Goal: Task Accomplishment & Management: Complete application form

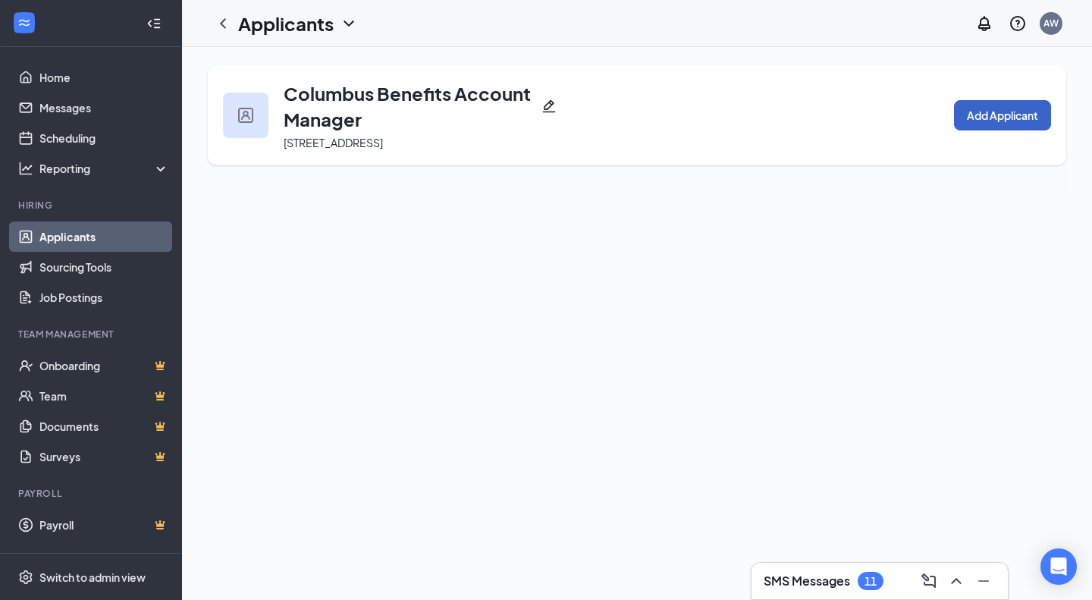
click at [960, 115] on button "Add Applicant" at bounding box center [1002, 115] width 97 height 30
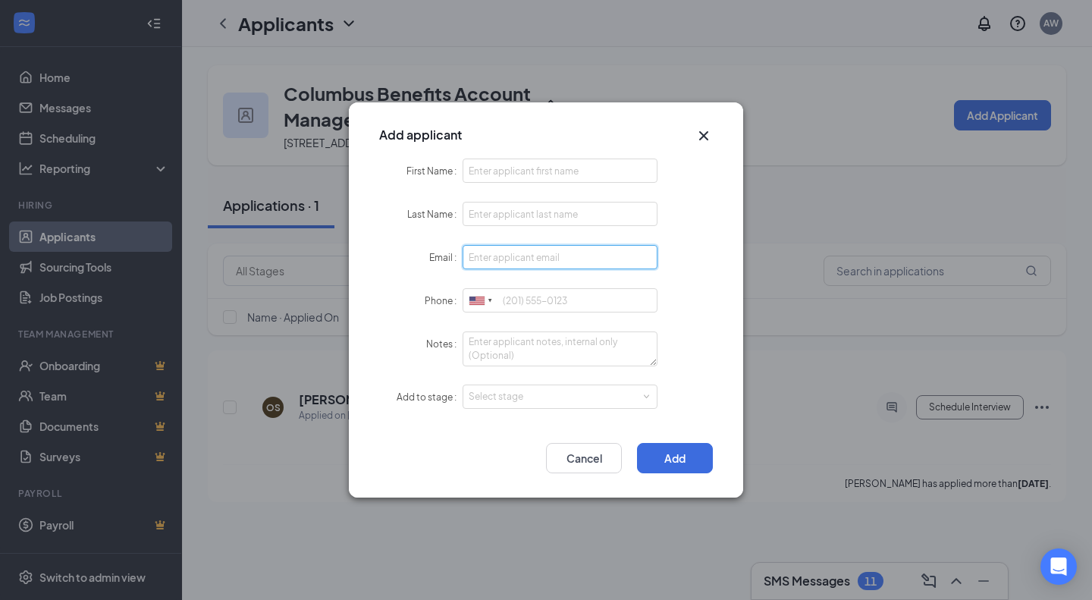
click at [517, 260] on input "Email" at bounding box center [560, 257] width 195 height 24
paste input "[EMAIL_ADDRESS][DOMAIN_NAME]"
type input "[EMAIL_ADDRESS][DOMAIN_NAME]"
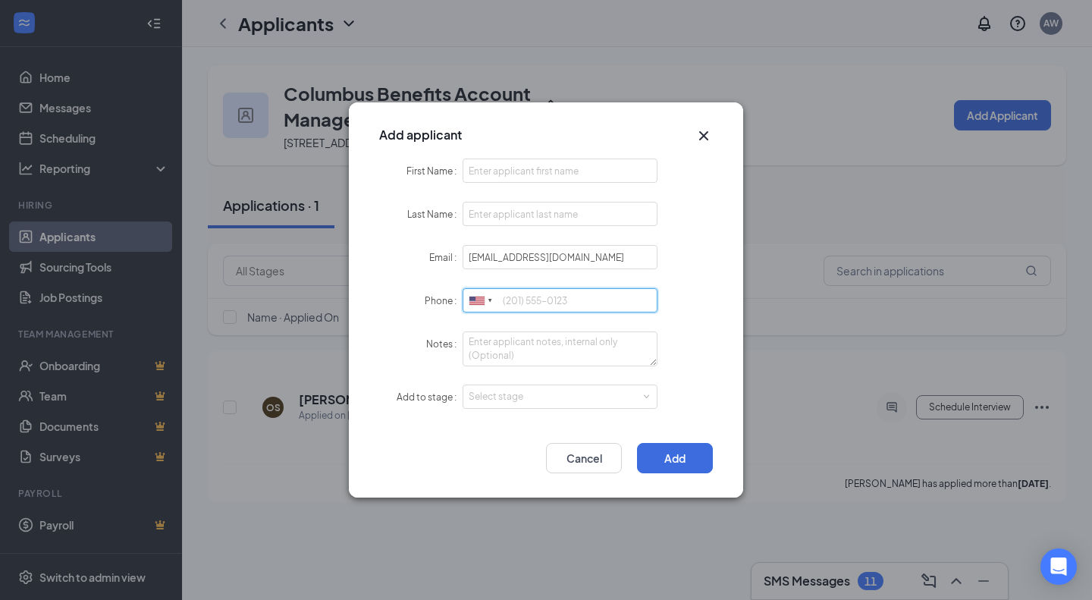
click at [580, 301] on input "Phone" at bounding box center [560, 300] width 195 height 24
paste input "[PHONE_NUMBER]"
type input "[PHONE_NUMBER]"
click at [513, 168] on input "First Name" at bounding box center [560, 170] width 195 height 24
paste input "[PERSON_NAME]"
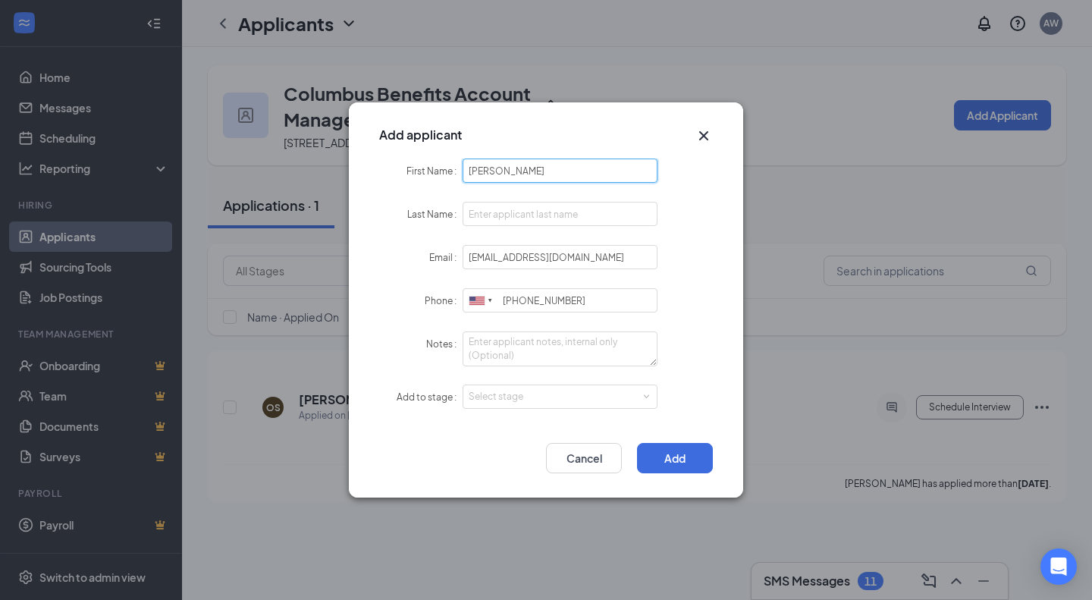
click at [519, 168] on input "[PERSON_NAME]" at bounding box center [560, 170] width 195 height 24
type input "[PERSON_NAME]"
drag, startPoint x: 504, startPoint y: 221, endPoint x: 517, endPoint y: 206, distance: 19.3
click at [505, 219] on input "Last Name" at bounding box center [560, 214] width 195 height 24
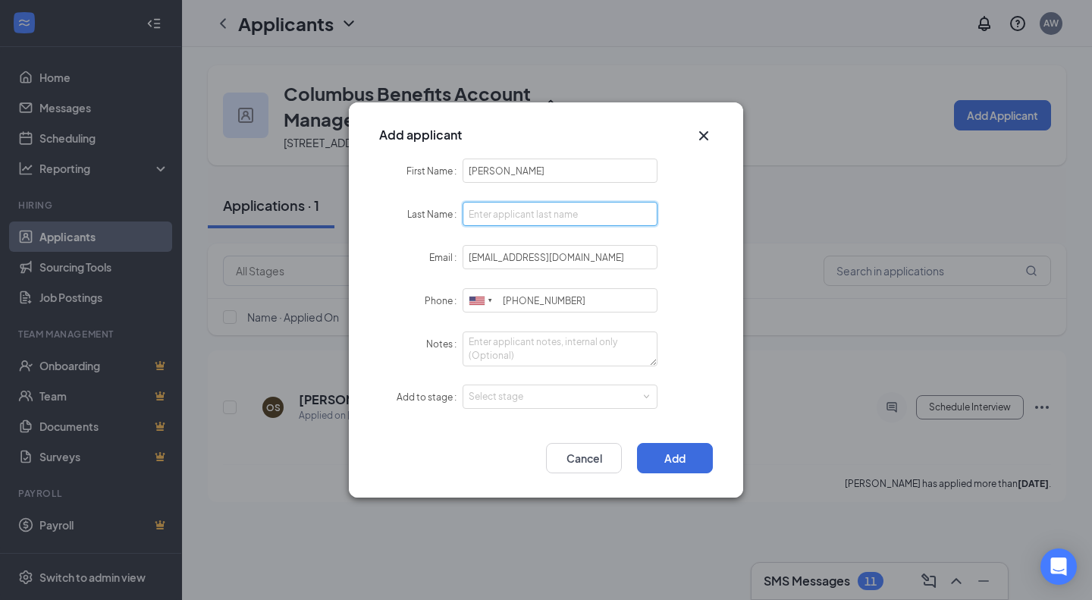
paste input "Elfaour"
type input "Elfaour"
click at [548, 174] on input "[PERSON_NAME]" at bounding box center [560, 170] width 195 height 24
click at [536, 171] on input "[PERSON_NAME]" at bounding box center [560, 170] width 195 height 24
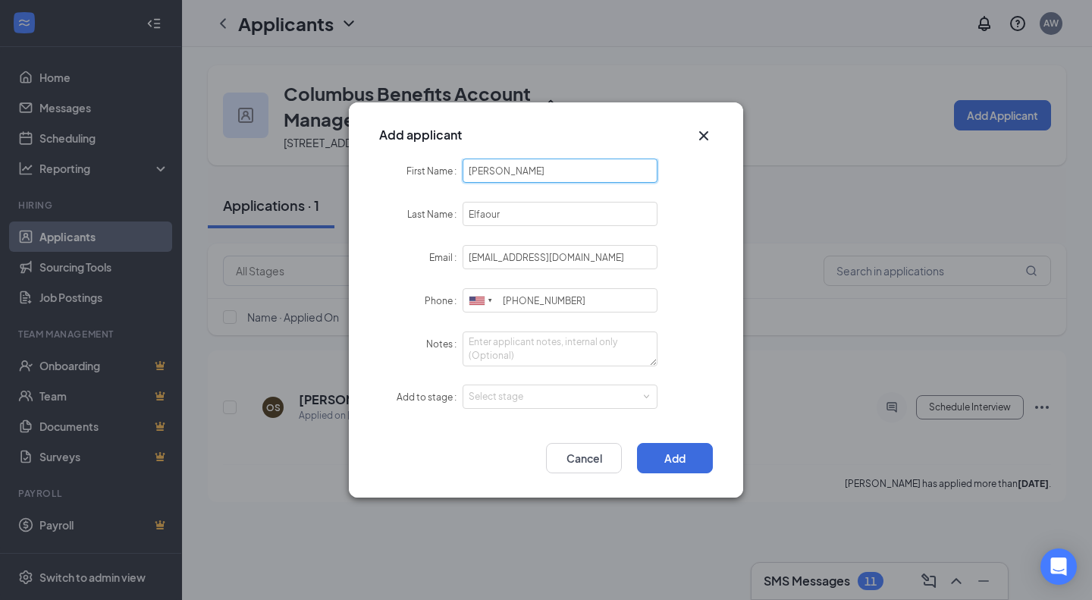
type input "[PERSON_NAME]"
click at [595, 339] on textarea "Notes" at bounding box center [560, 348] width 195 height 35
click at [596, 400] on div "Select stage" at bounding box center [557, 396] width 176 height 15
type textarea "LI - Sourced"
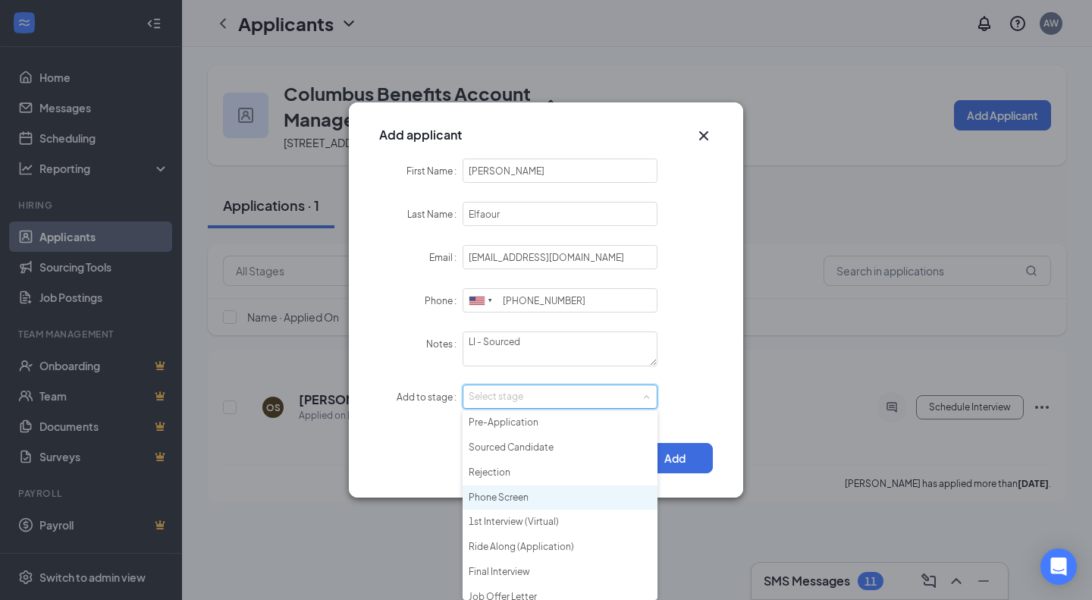
click at [576, 487] on li "Phone Screen" at bounding box center [560, 497] width 195 height 25
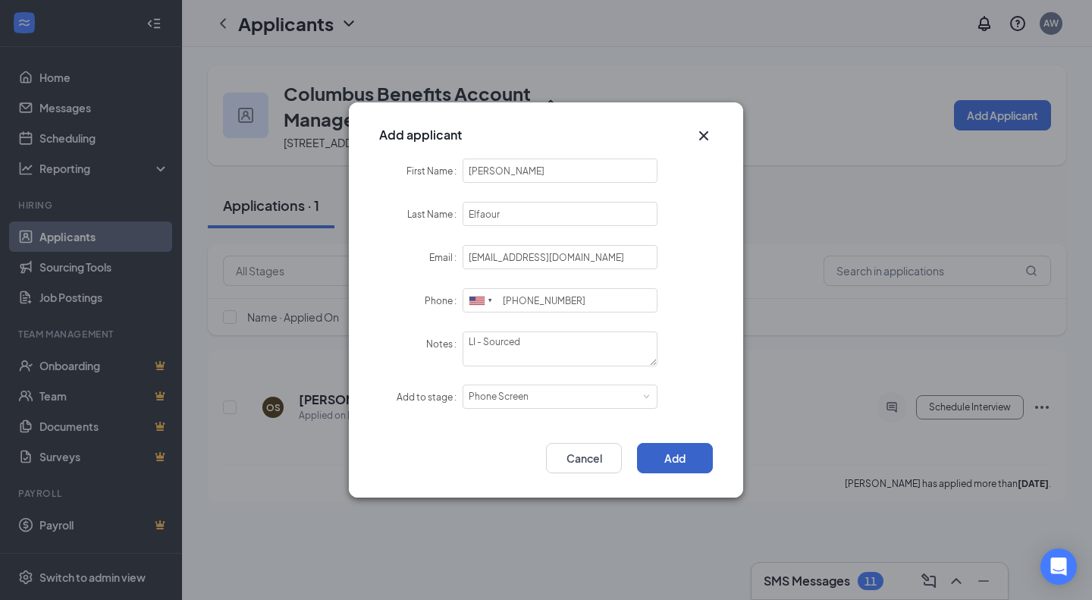
click at [683, 445] on button "Add" at bounding box center [675, 458] width 76 height 30
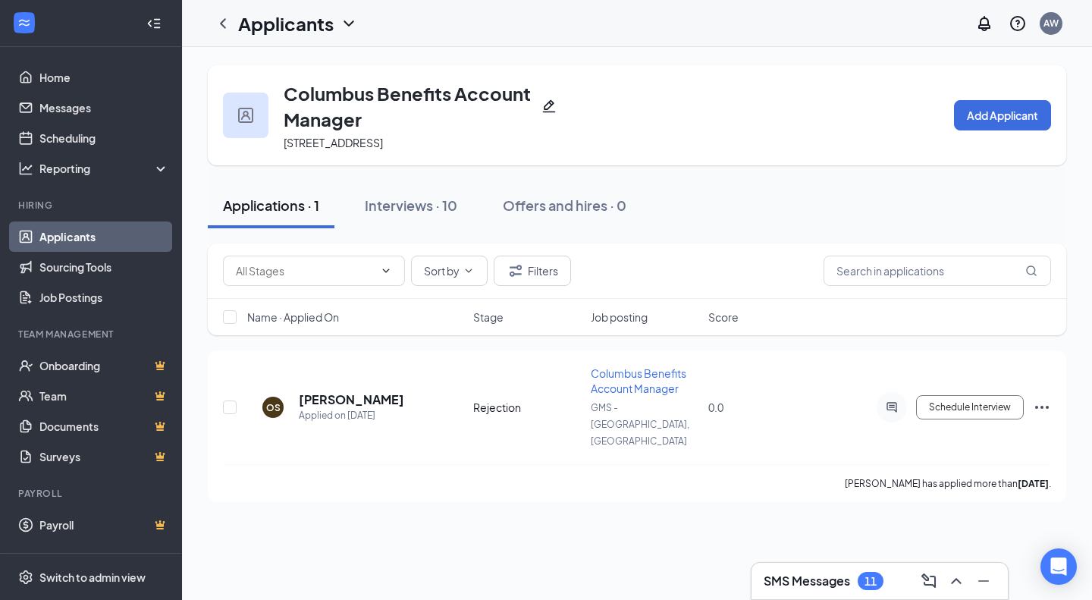
click at [109, 234] on link "Applicants" at bounding box center [104, 236] width 130 height 30
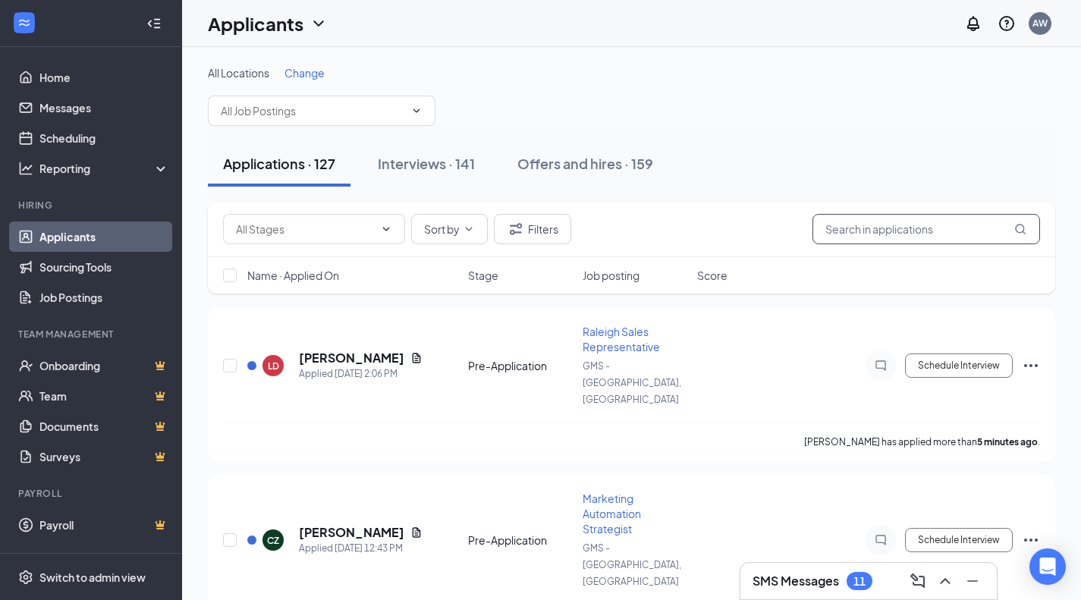
click at [917, 231] on input "text" at bounding box center [926, 229] width 228 height 30
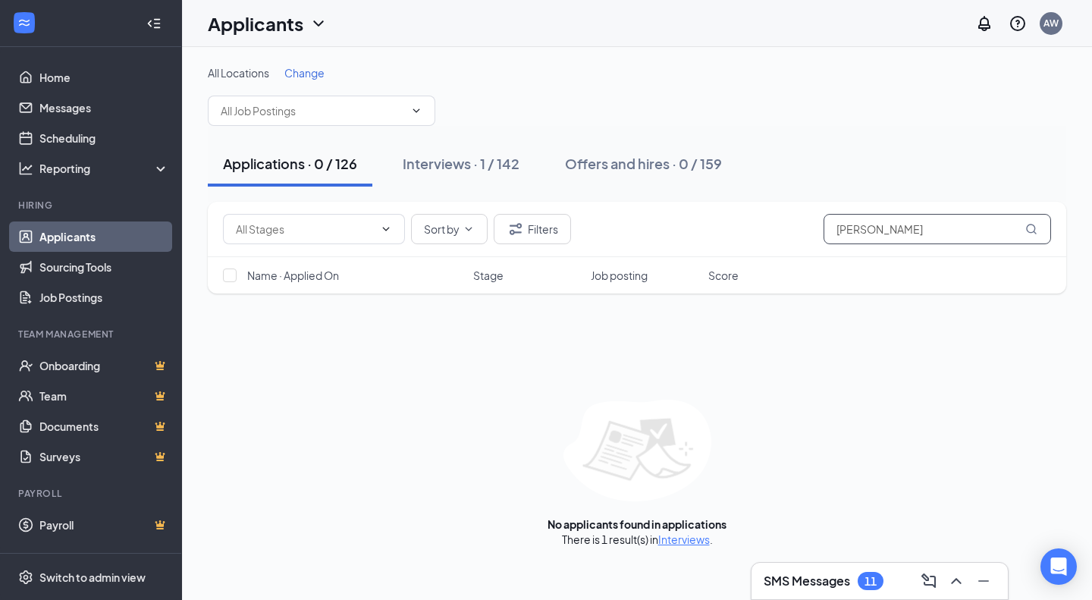
type input "[PERSON_NAME]"
click at [479, 164] on div "Interviews · 1 / 142" at bounding box center [461, 163] width 117 height 19
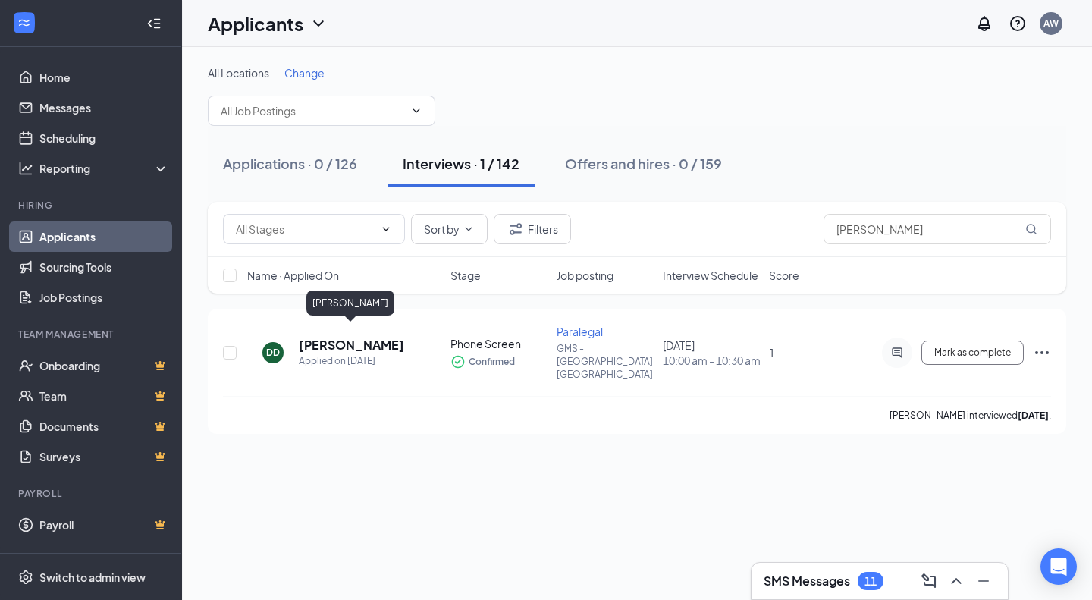
click at [334, 337] on h5 "[PERSON_NAME]" at bounding box center [351, 345] width 105 height 17
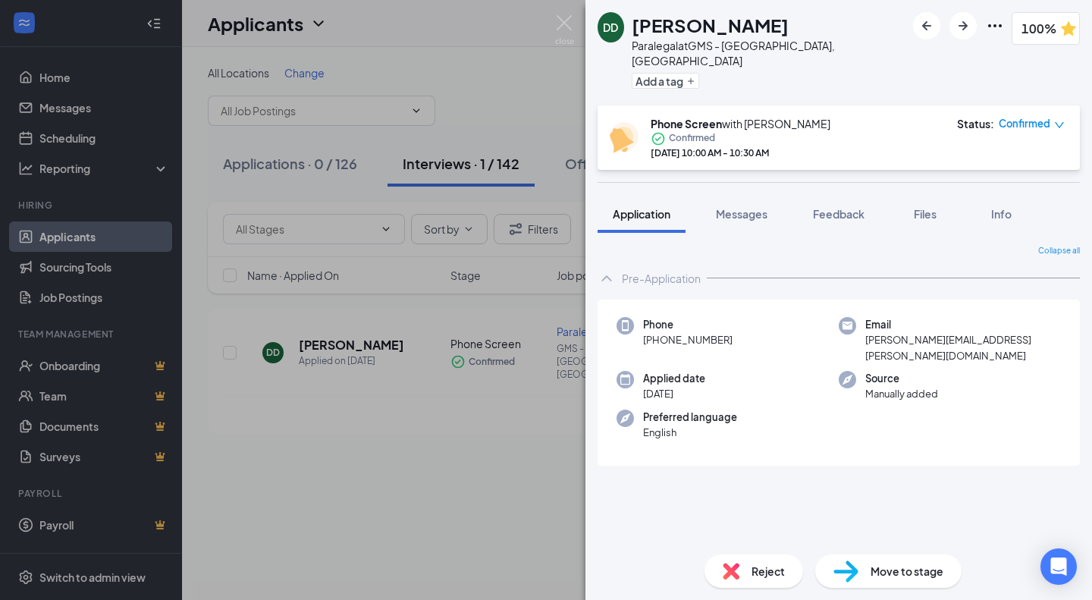
click at [935, 206] on div "Files" at bounding box center [925, 213] width 30 height 15
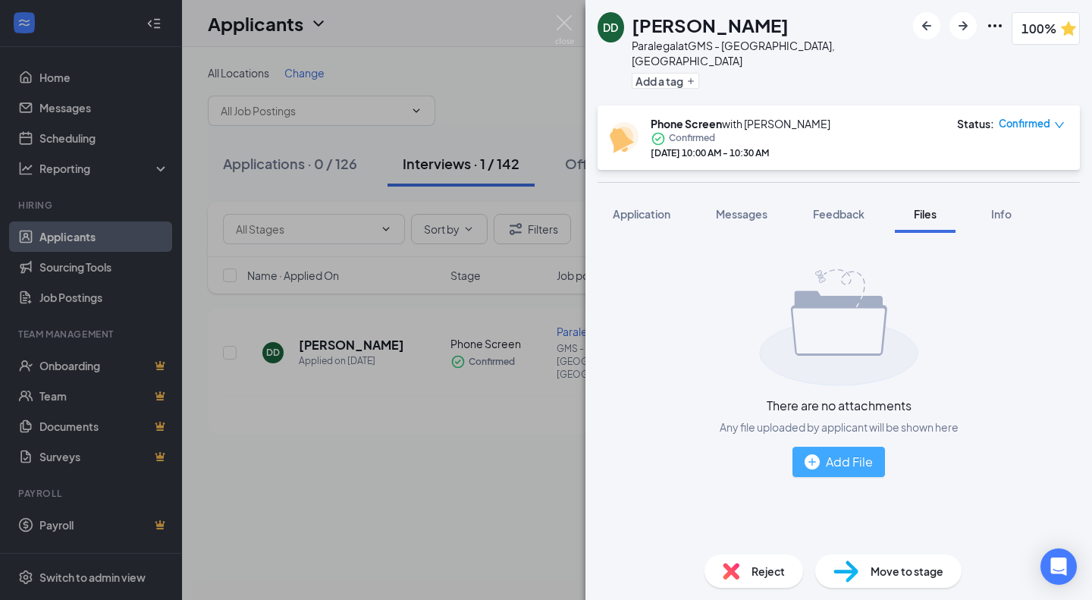
click at [838, 452] on div "Add File" at bounding box center [839, 461] width 68 height 19
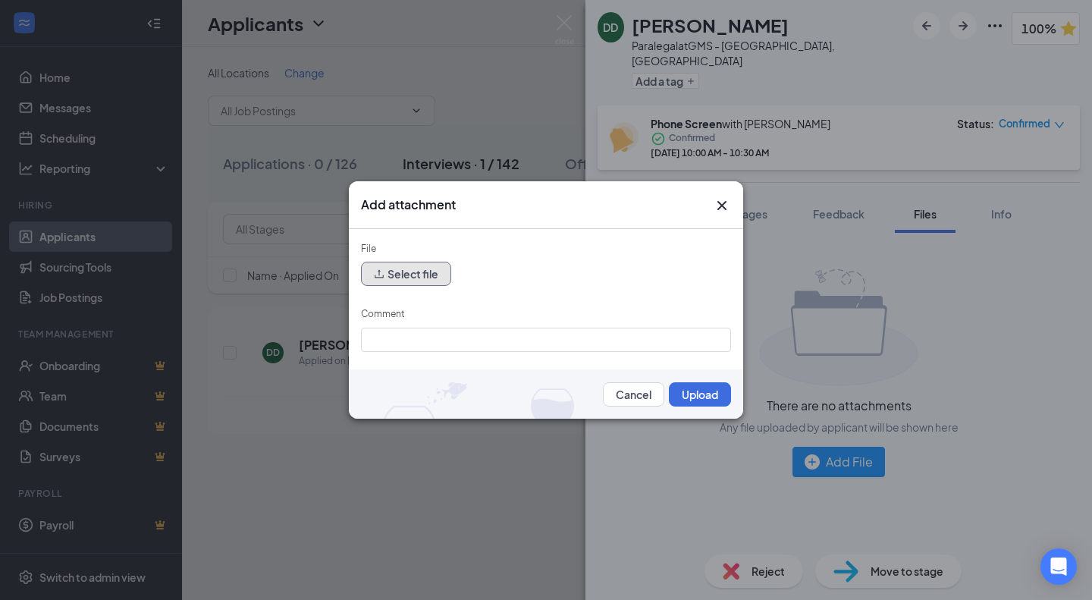
click at [416, 273] on button "Select file" at bounding box center [406, 274] width 90 height 24
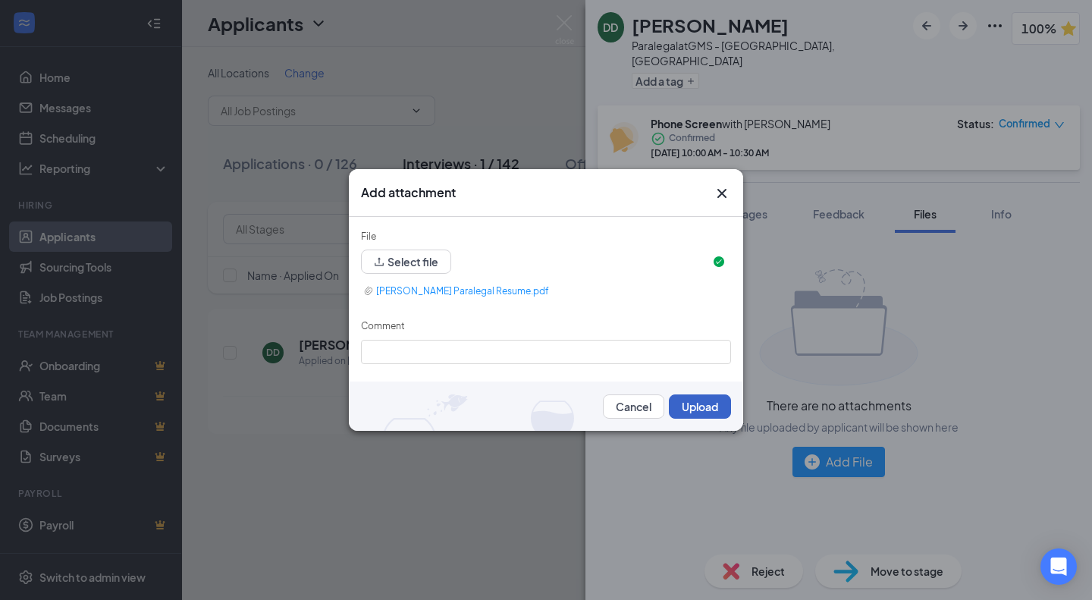
click at [691, 407] on button "Upload" at bounding box center [700, 406] width 62 height 24
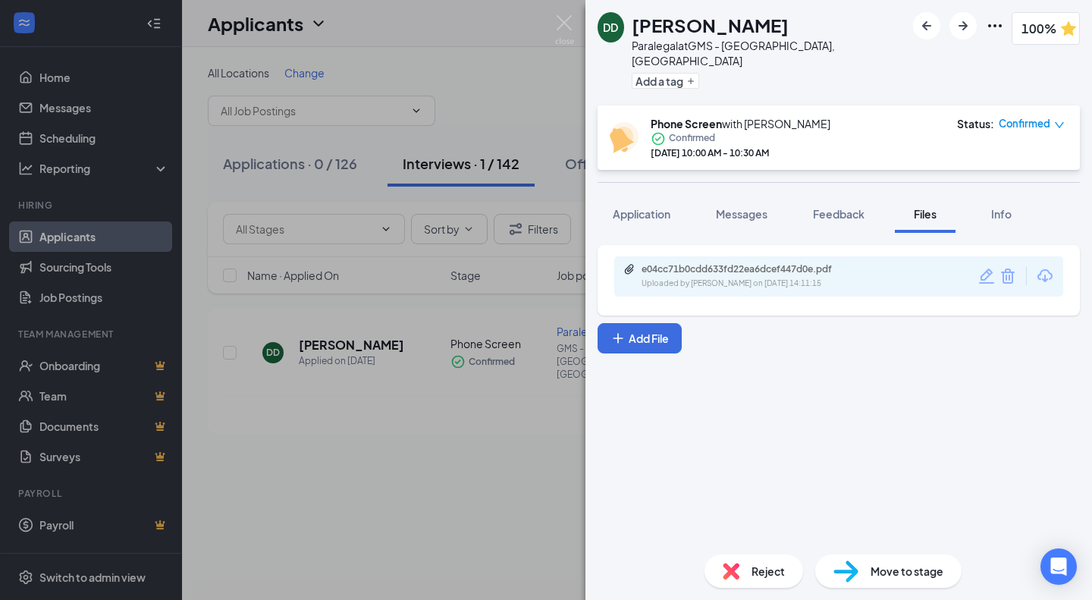
click at [853, 207] on span "Feedback" at bounding box center [839, 214] width 52 height 14
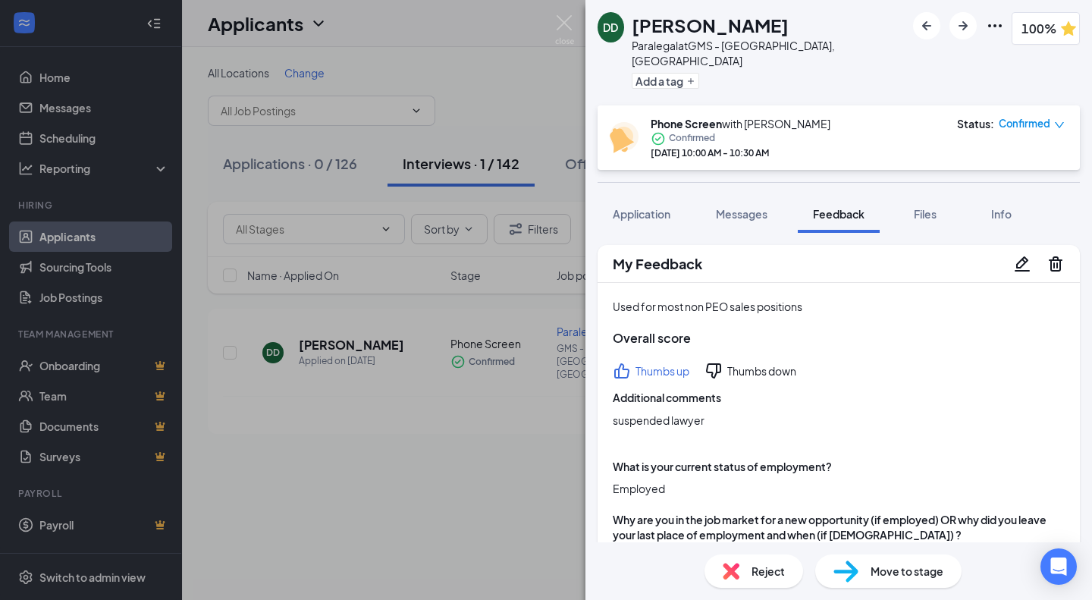
click at [733, 207] on span "Messages" at bounding box center [742, 214] width 52 height 14
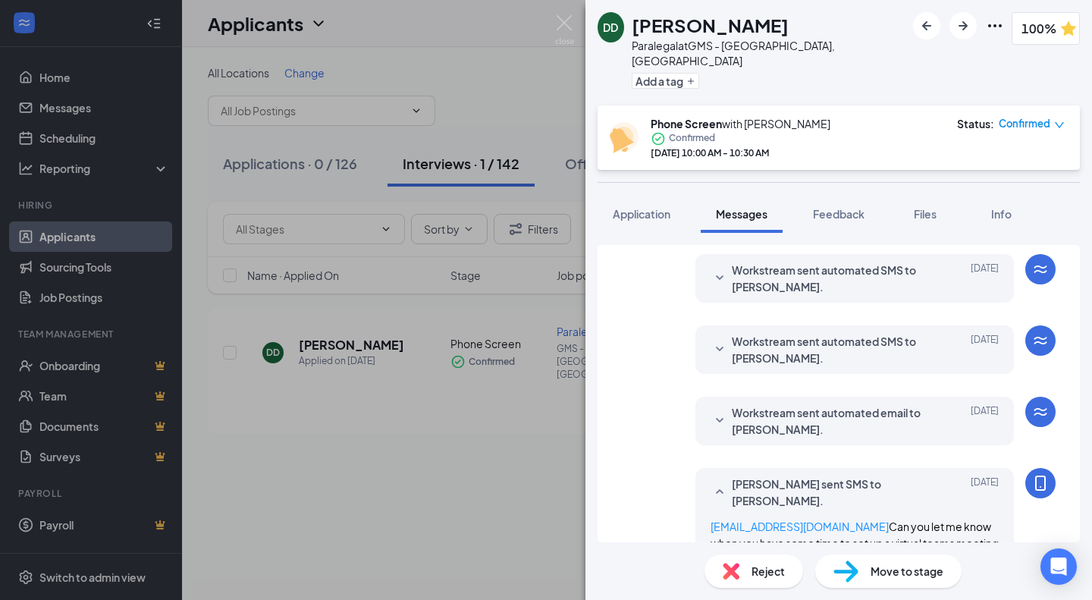
scroll to position [350, 0]
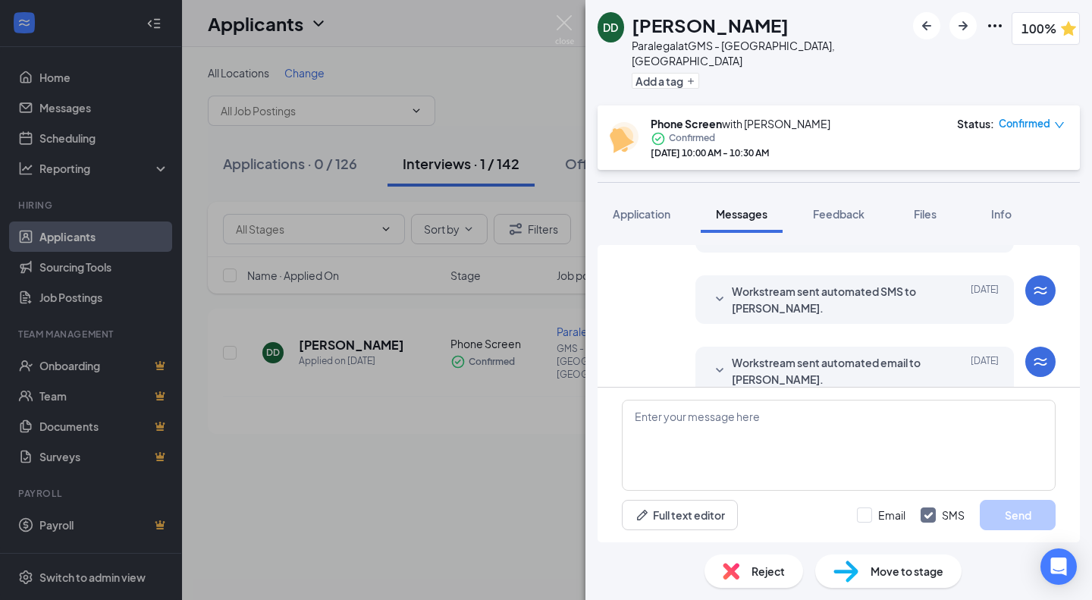
click at [551, 29] on div "DD [PERSON_NAME] Paralegal at GMS - [GEOGRAPHIC_DATA], [GEOGRAPHIC_DATA] Add a …" at bounding box center [546, 300] width 1092 height 600
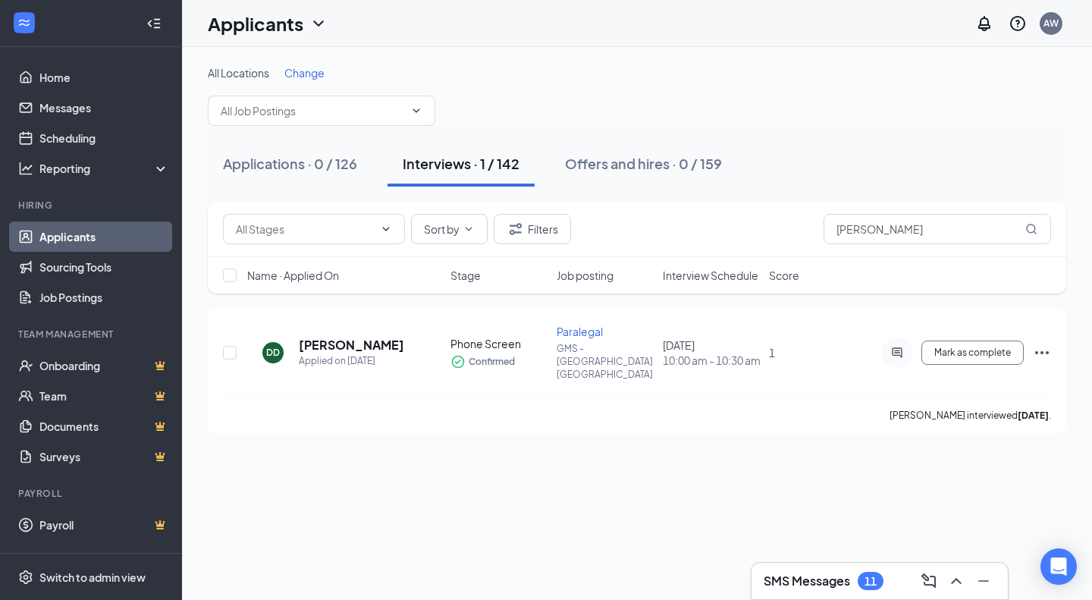
click at [291, 182] on button "Applications · 0 / 126" at bounding box center [290, 164] width 165 height 46
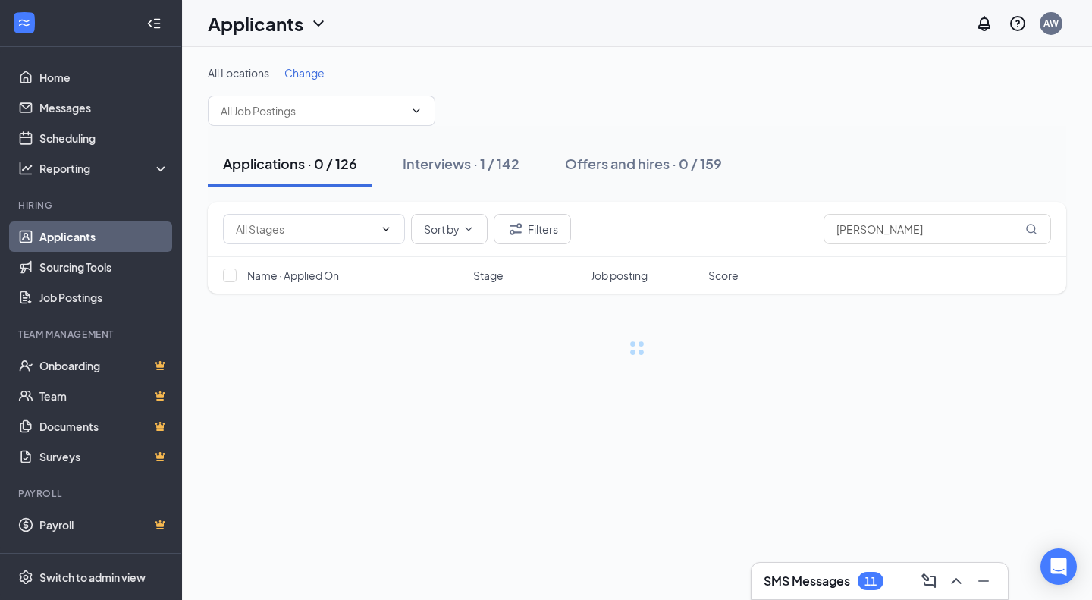
click at [481, 167] on div "Interviews · 1 / 142" at bounding box center [461, 163] width 117 height 19
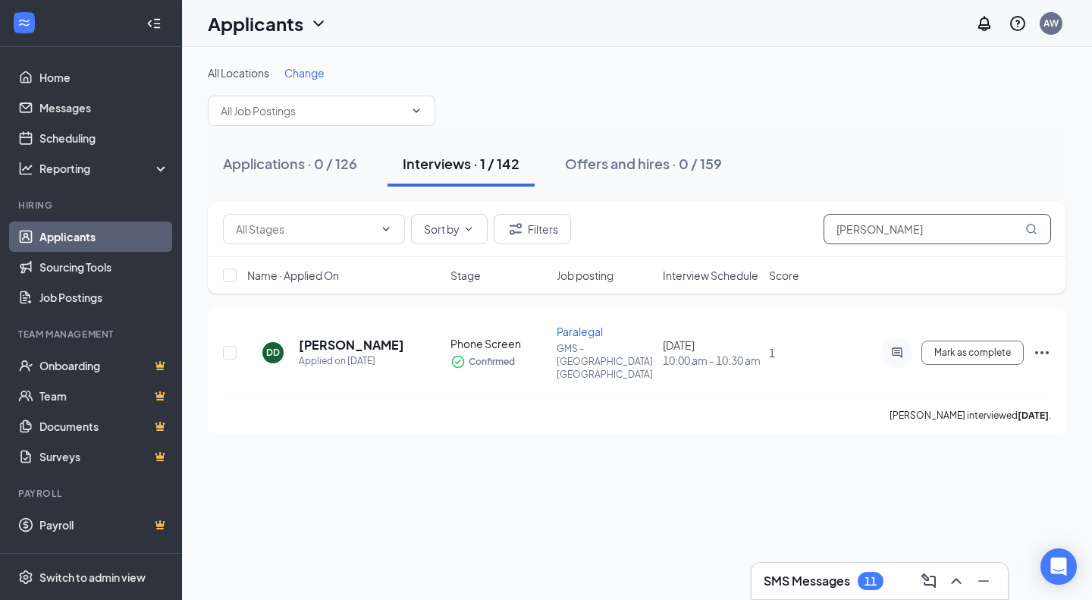
drag, startPoint x: 919, startPoint y: 243, endPoint x: 573, endPoint y: 253, distance: 346.0
click at [573, 253] on div "Sort by Filters [PERSON_NAME]" at bounding box center [637, 229] width 858 height 55
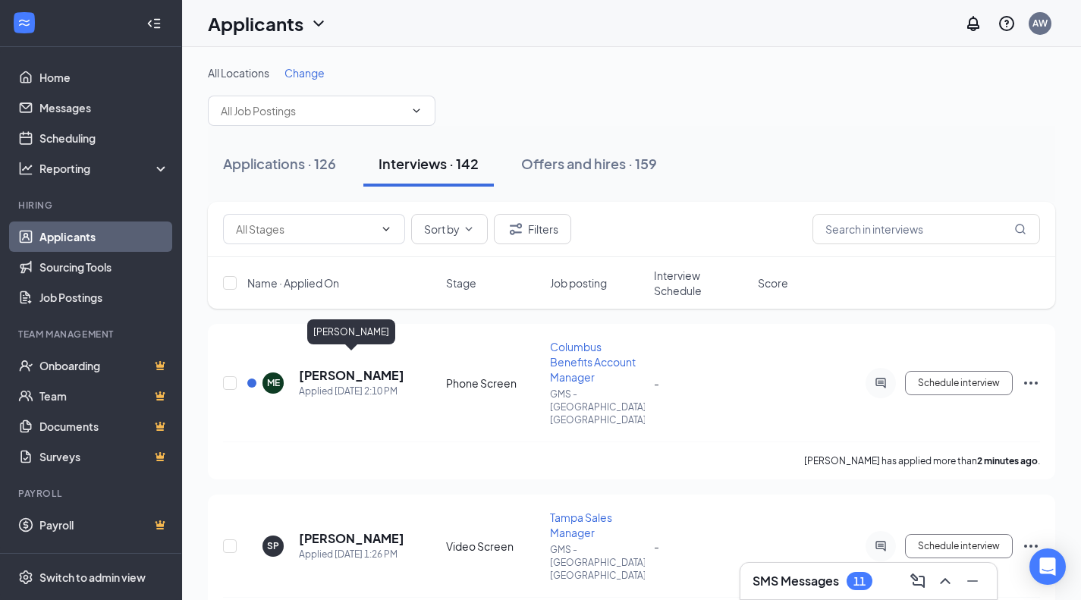
click at [342, 367] on h5 "[PERSON_NAME]" at bounding box center [351, 375] width 105 height 17
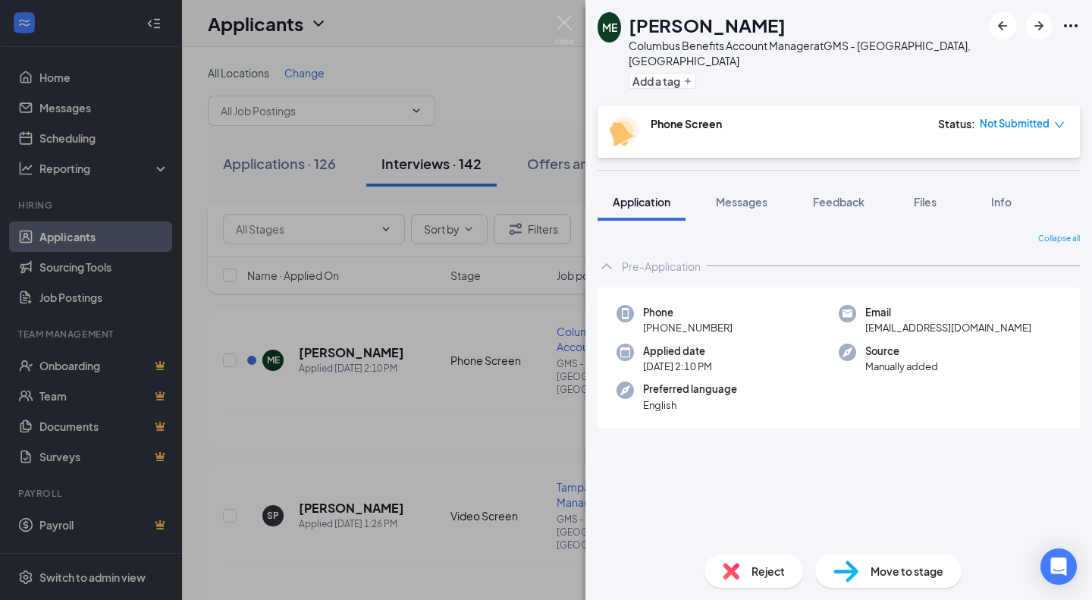
click at [938, 183] on button "Files" at bounding box center [925, 202] width 61 height 38
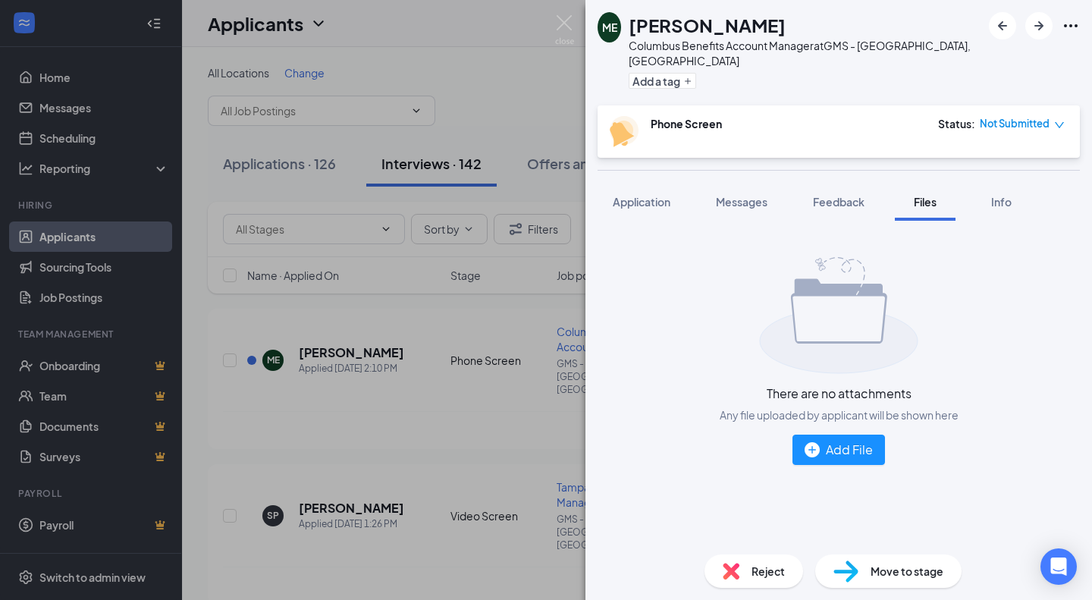
click at [837, 410] on div "There are no attachments Any file uploaded by applicant will be shown here Add …" at bounding box center [839, 361] width 482 height 256
click at [843, 440] on div "Add File" at bounding box center [839, 449] width 68 height 19
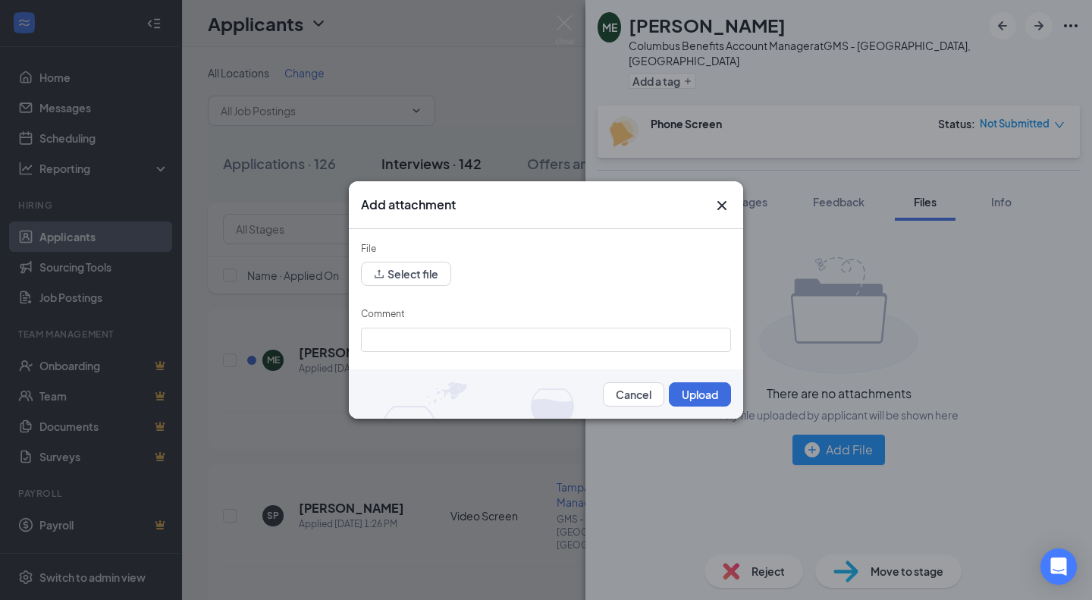
click at [404, 289] on form "File Select file Comment Cancel Upload" at bounding box center [546, 324] width 370 height 166
click at [425, 267] on button "Select file" at bounding box center [406, 274] width 90 height 24
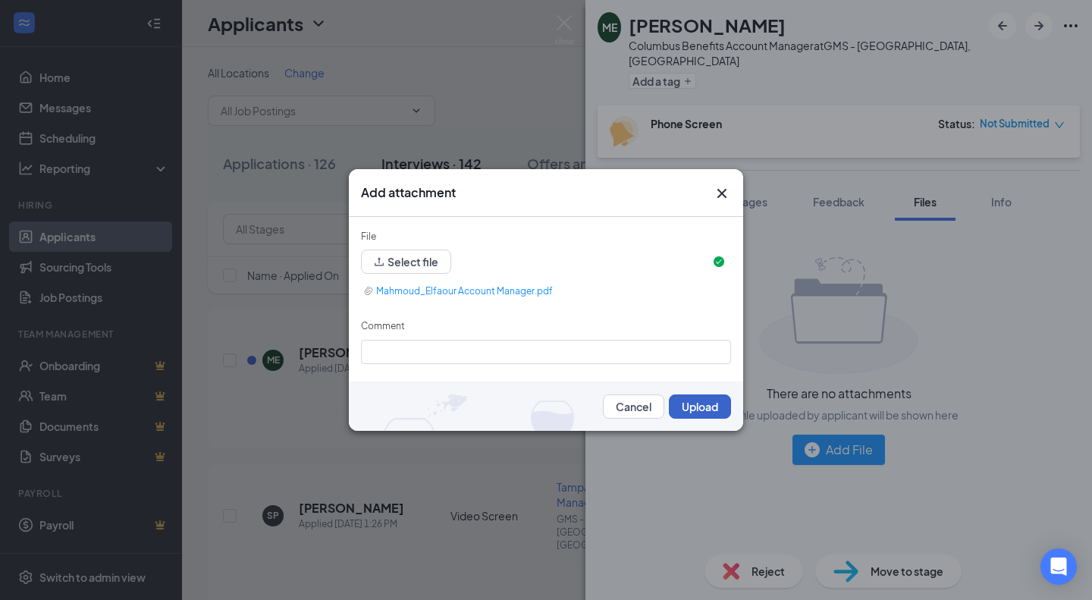
click at [697, 398] on button "Upload" at bounding box center [700, 406] width 62 height 24
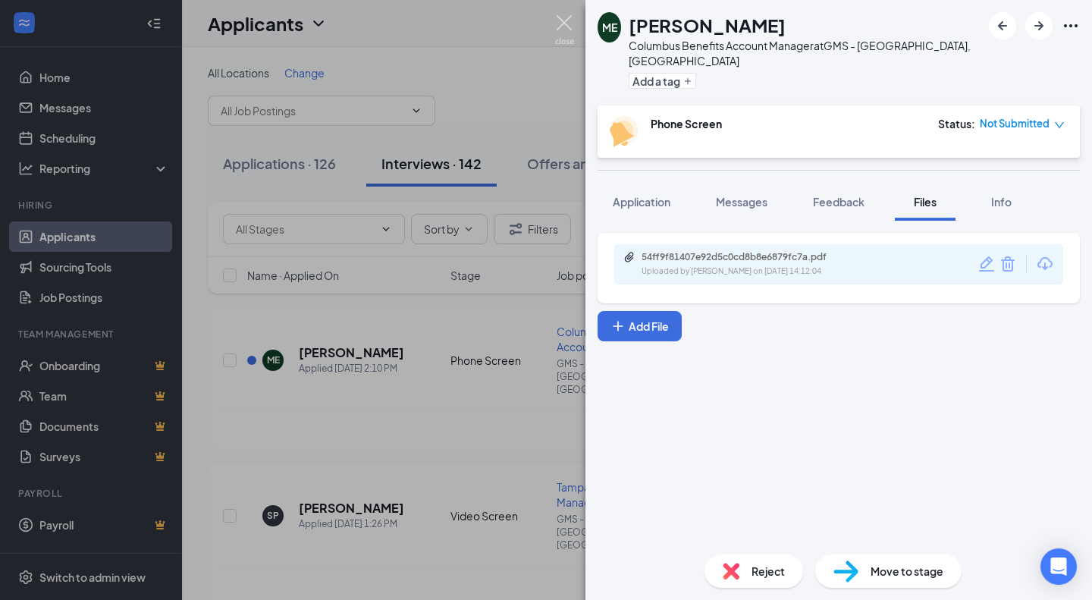
click at [561, 30] on img at bounding box center [564, 30] width 19 height 30
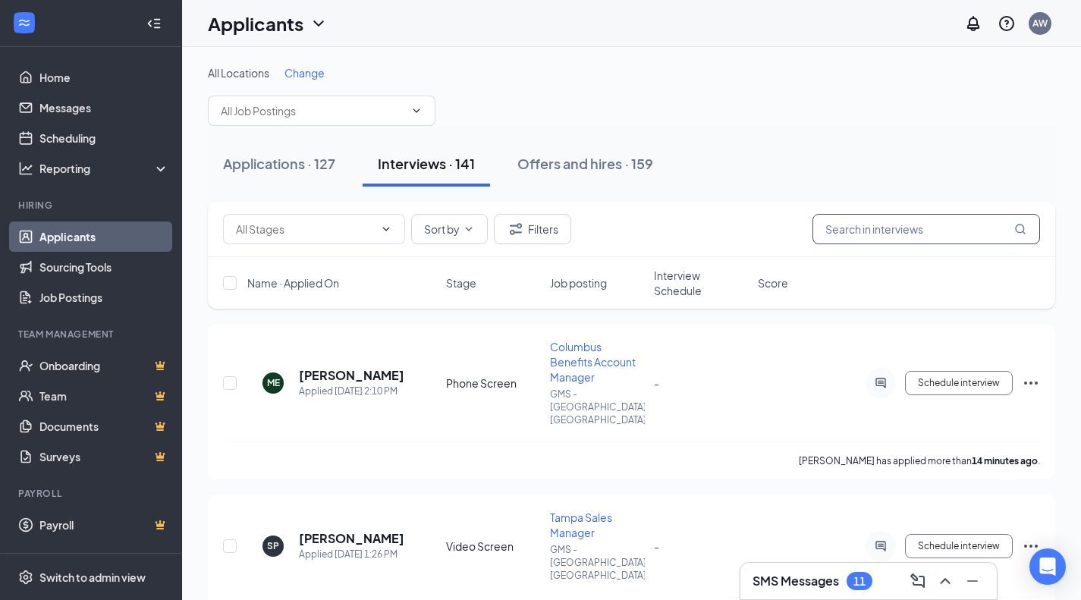
click at [868, 228] on input "text" at bounding box center [926, 229] width 228 height 30
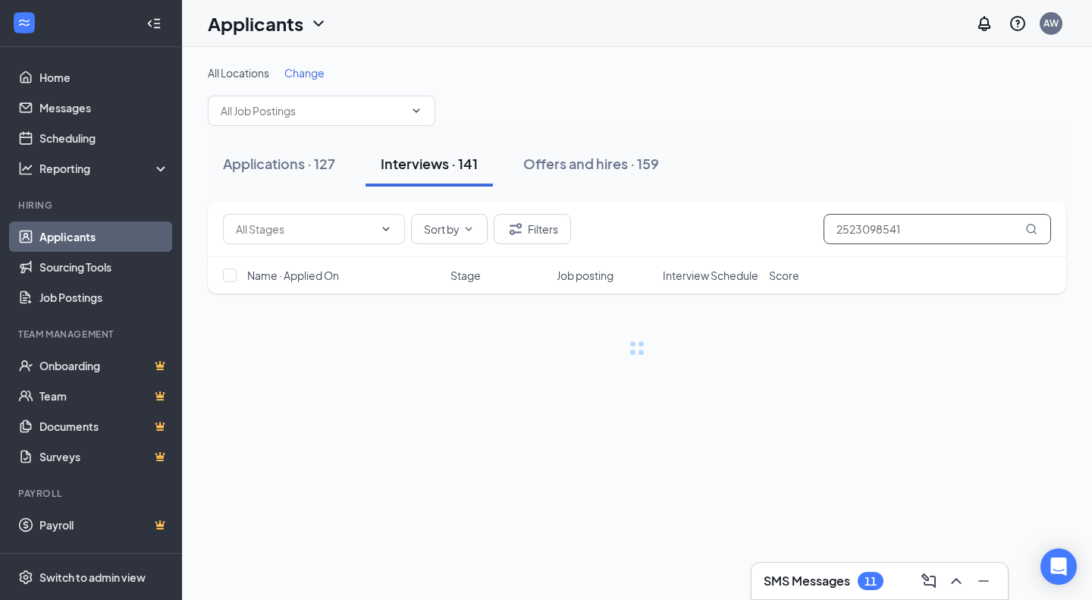
type input "2523098541"
click at [537, 228] on button "Filters" at bounding box center [532, 229] width 77 height 30
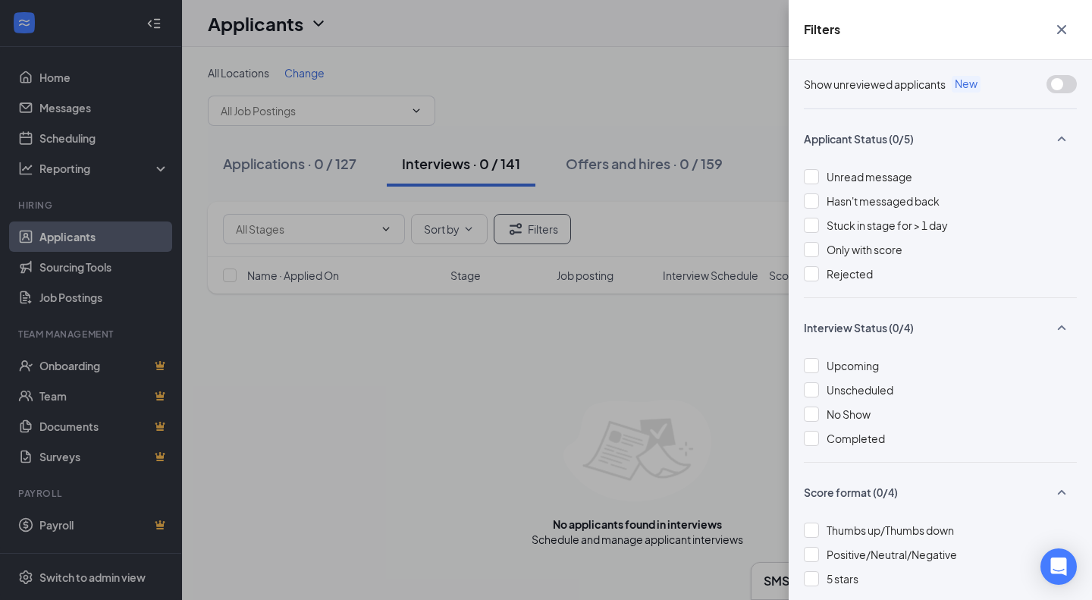
click at [829, 272] on span "Rejected" at bounding box center [850, 274] width 46 height 14
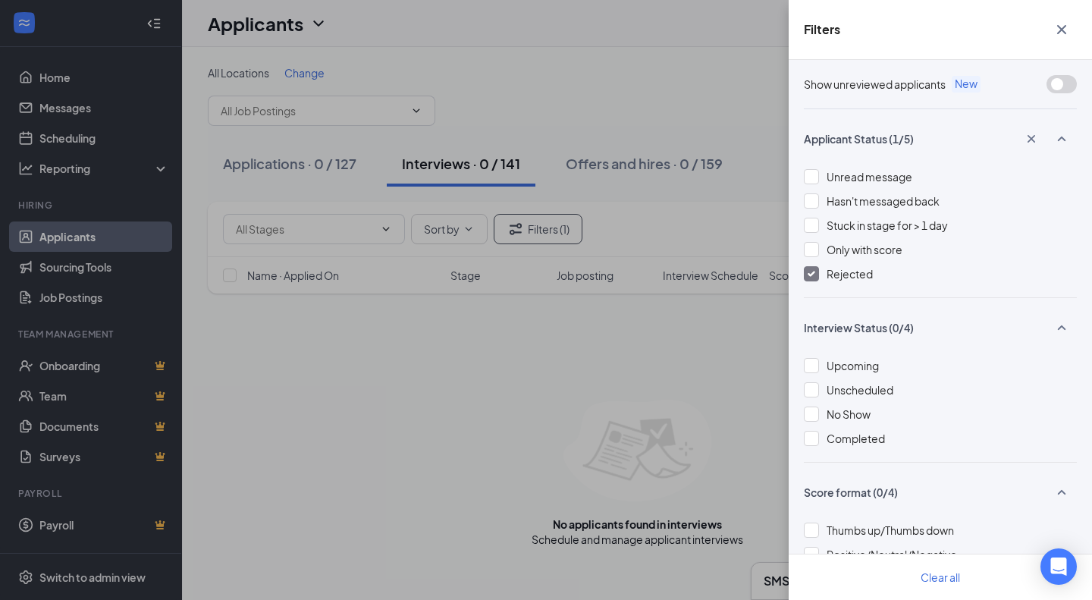
click at [1057, 9] on div "Filters" at bounding box center [940, 30] width 303 height 60
click at [1062, 36] on icon "Cross" at bounding box center [1062, 29] width 18 height 18
